Goal: Task Accomplishment & Management: Manage account settings

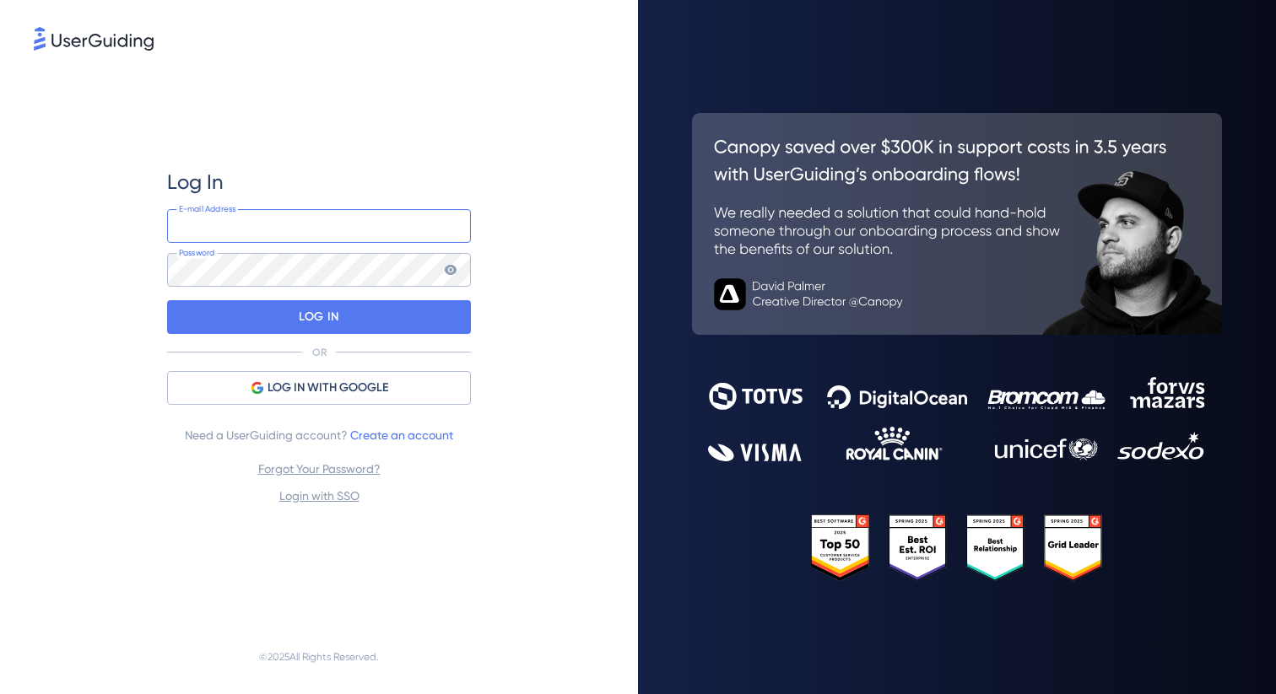
click at [361, 237] on input "email" at bounding box center [319, 226] width 304 height 34
type input "[EMAIL_ADDRESS][DOMAIN_NAME]"
click at [0, 694] on com-1password-button at bounding box center [0, 694] width 0 height 0
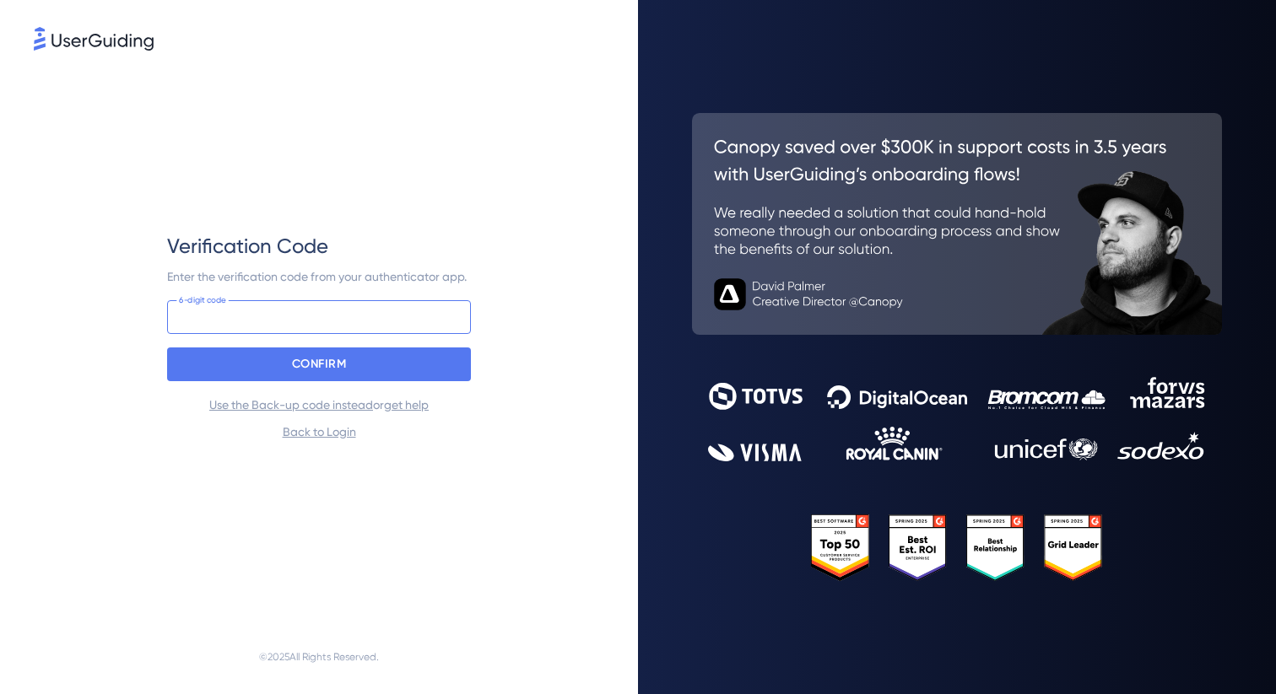
click at [267, 321] on input at bounding box center [319, 317] width 304 height 34
type input "625 929"
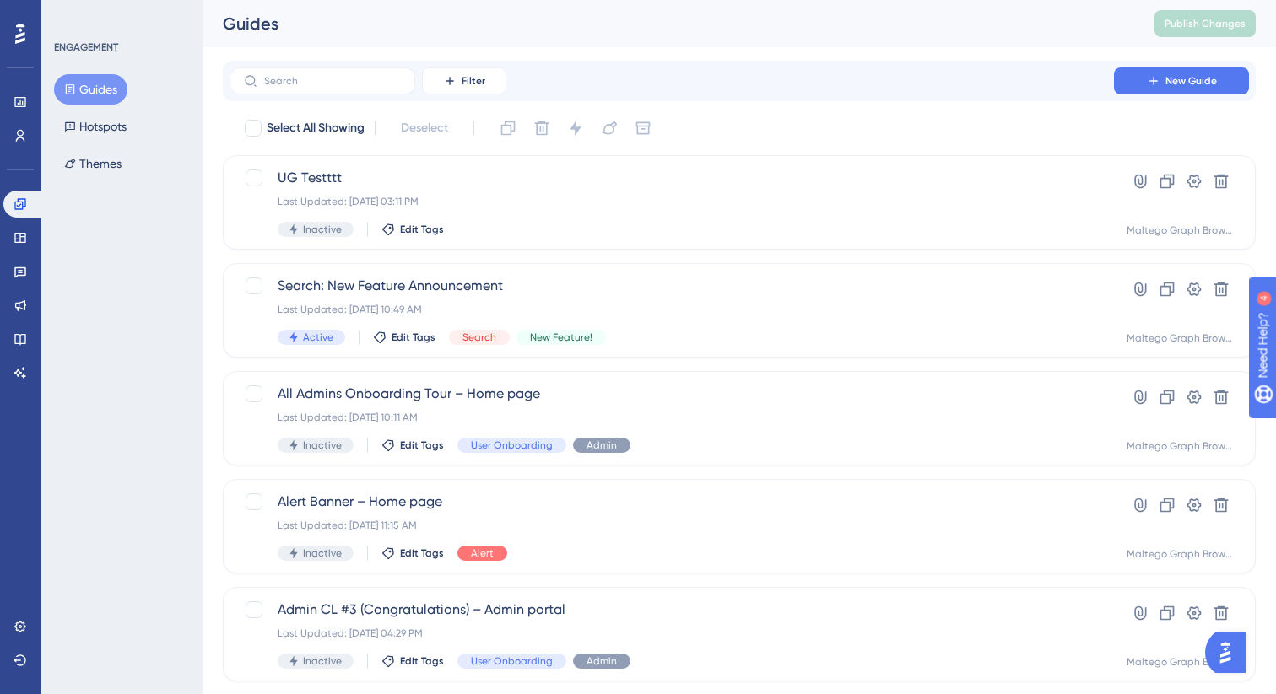
click at [25, 149] on div "Engagement Widgets Feedback Product Updates Knowledge Base AI Assistant" at bounding box center [20, 267] width 34 height 237
click at [14, 132] on icon at bounding box center [19, 135] width 13 height 13
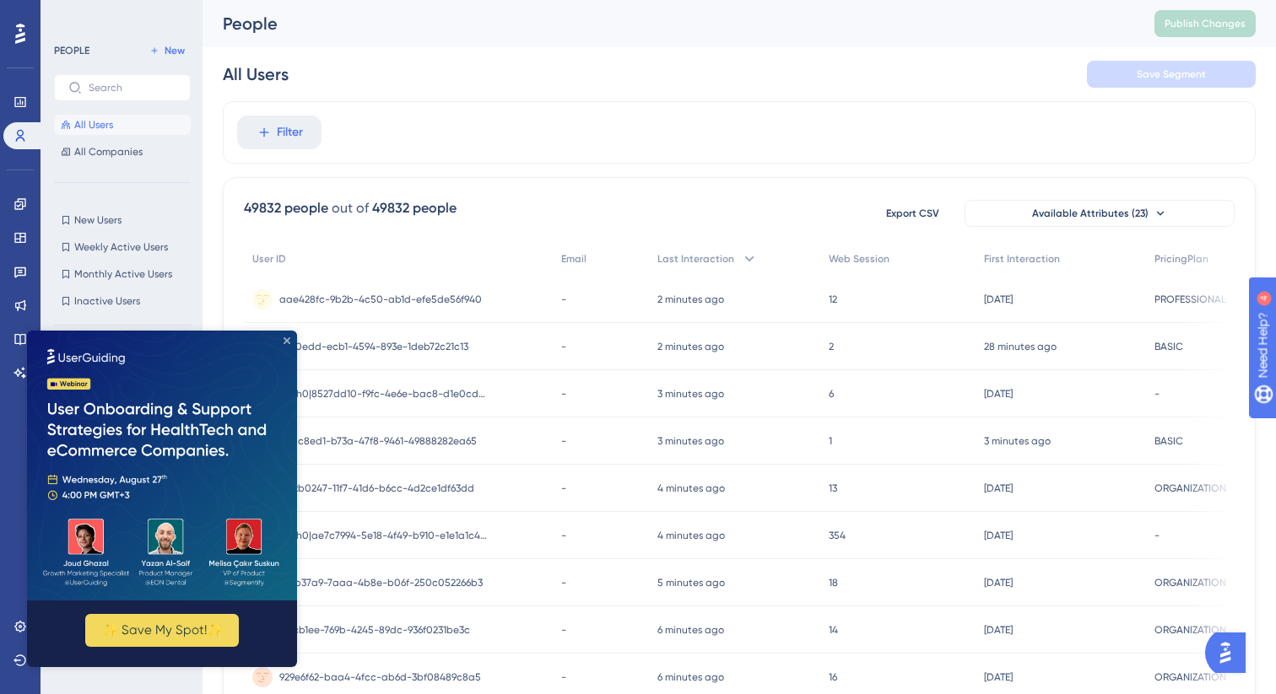
click at [287, 342] on icon "Close Preview" at bounding box center [286, 340] width 7 height 7
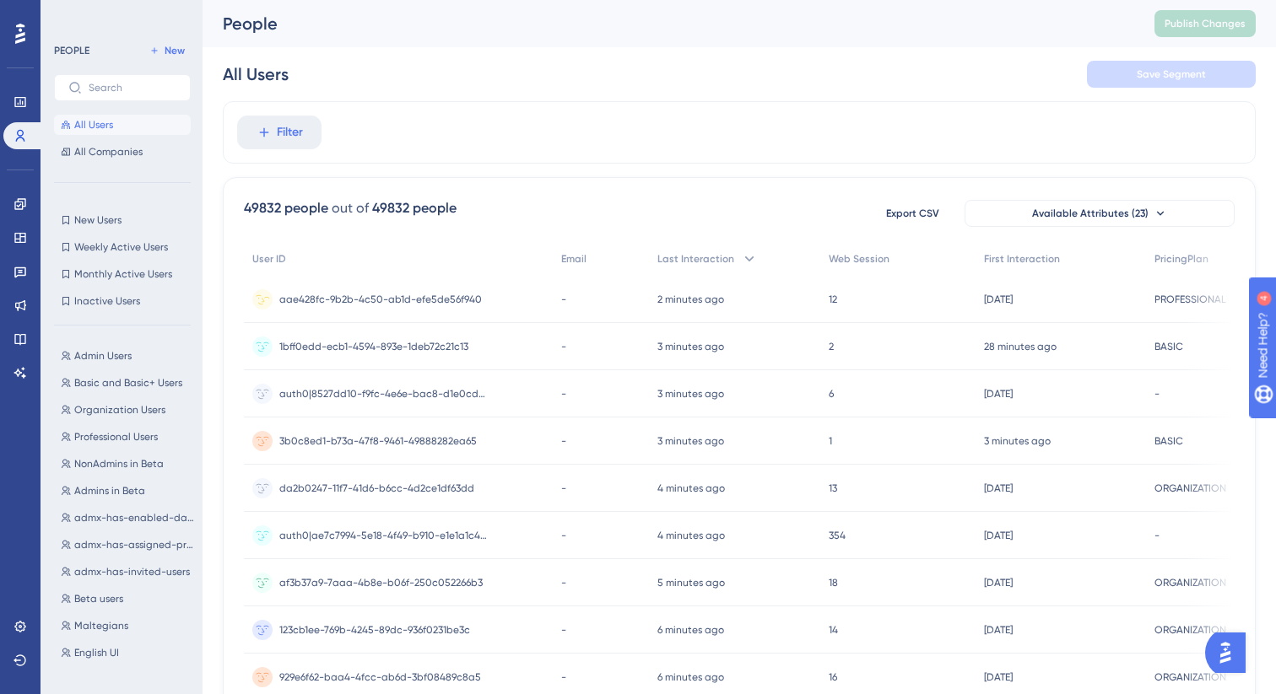
click at [591, 311] on div "-" at bounding box center [601, 299] width 96 height 47
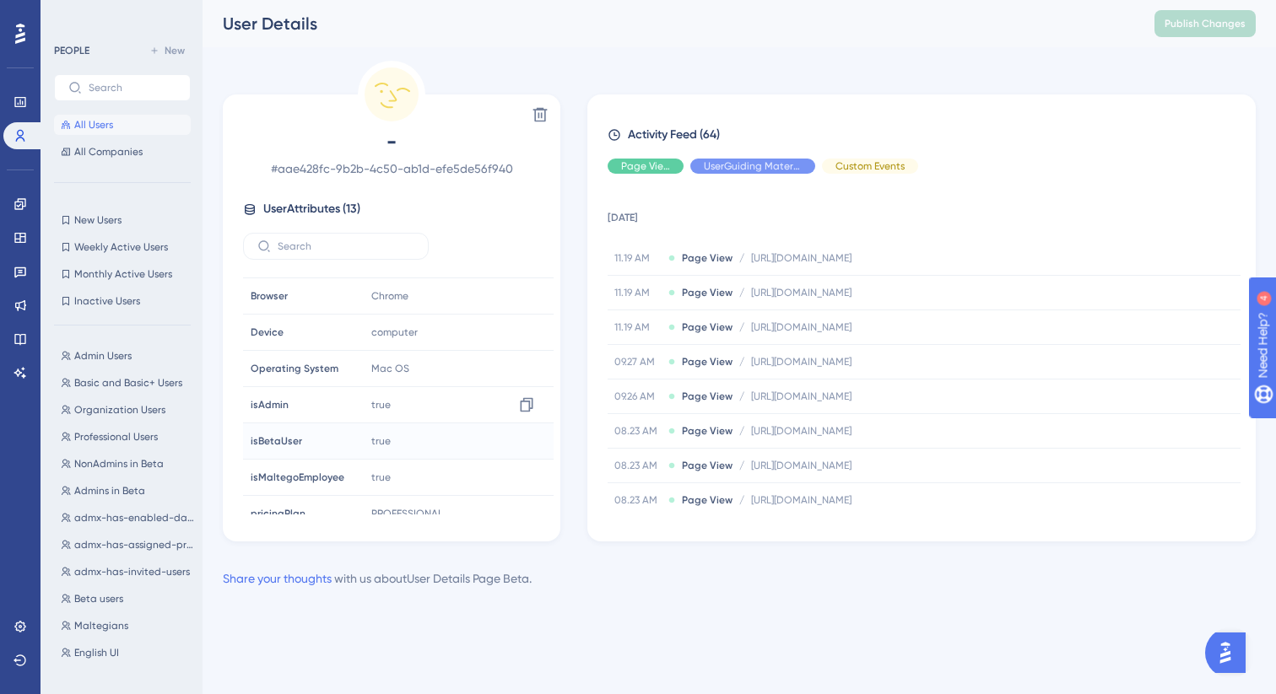
scroll to position [224, 0]
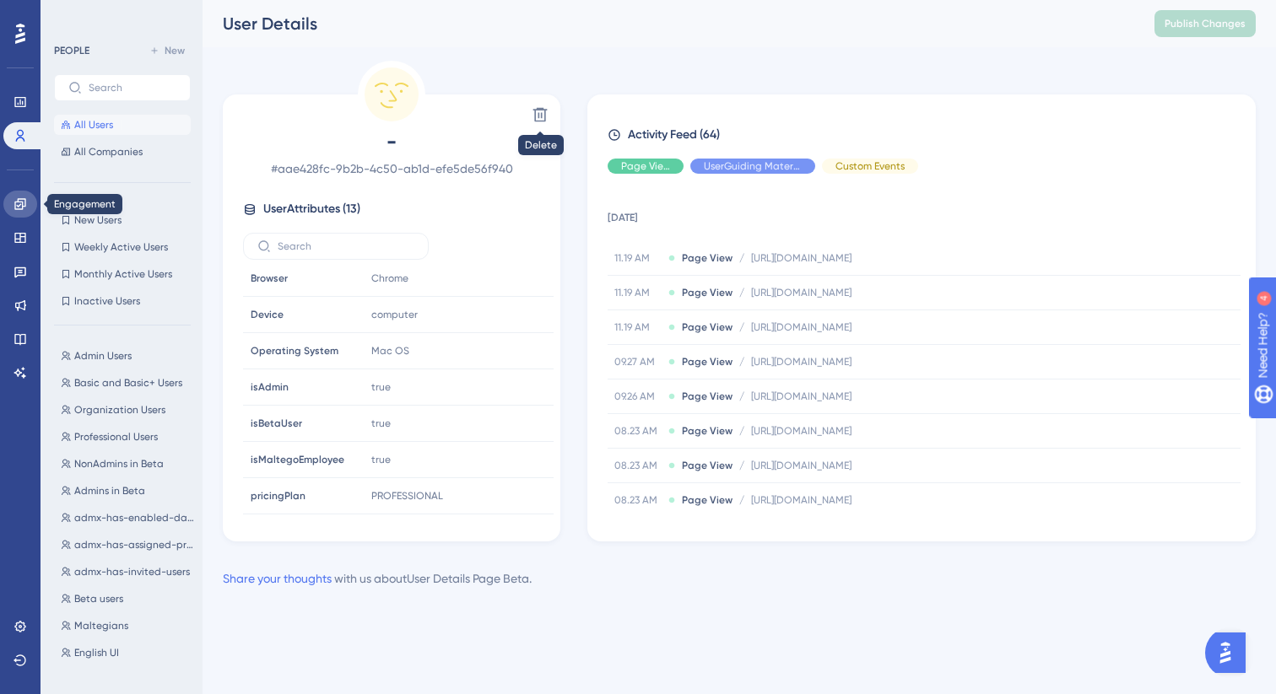
click at [22, 206] on icon at bounding box center [19, 203] width 11 height 11
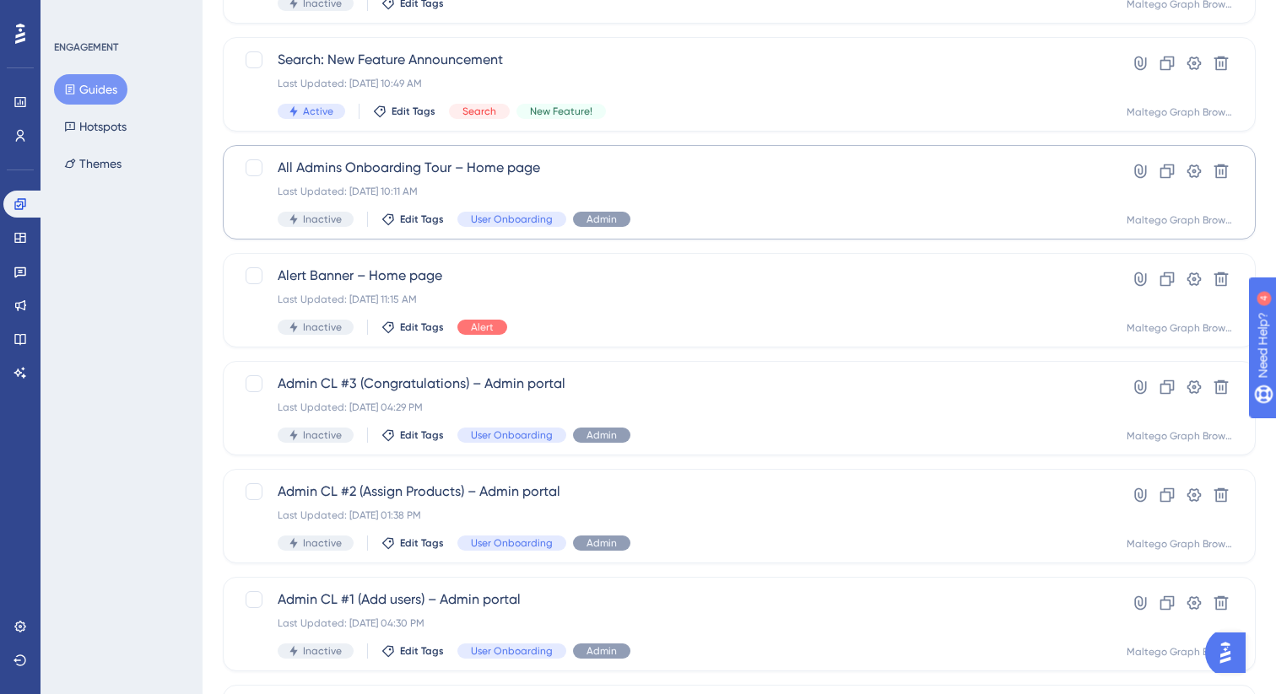
scroll to position [615, 0]
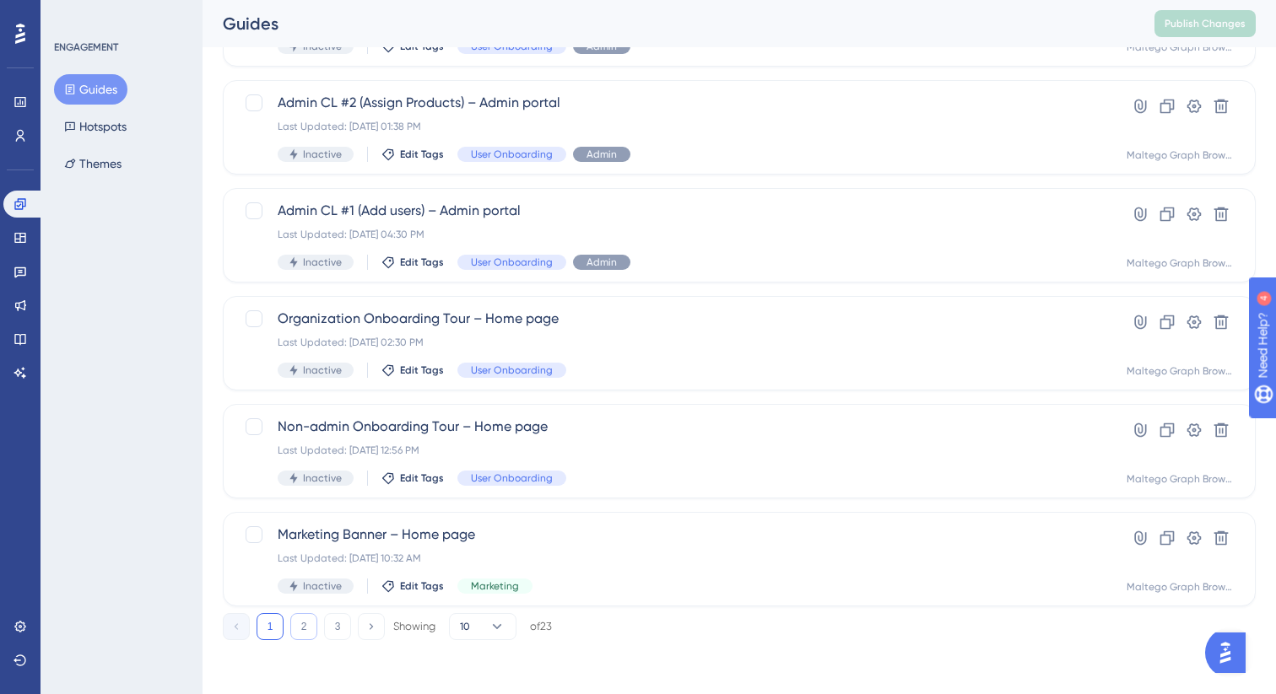
click at [301, 633] on button "2" at bounding box center [303, 626] width 27 height 27
